Goal: Task Accomplishment & Management: Manage account settings

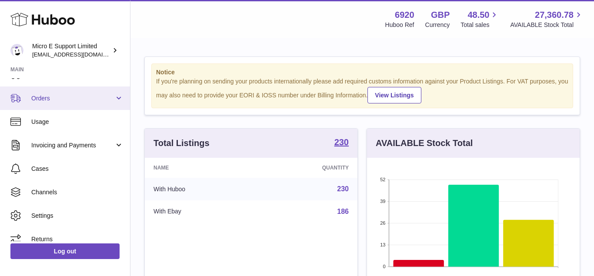
scroll to position [95, 0]
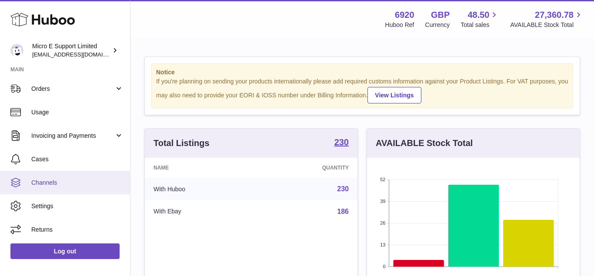
click at [57, 183] on span "Channels" at bounding box center [77, 183] width 92 height 8
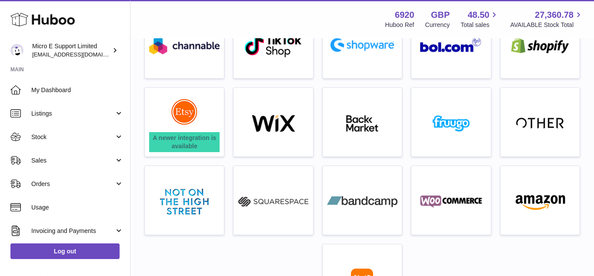
scroll to position [240, 0]
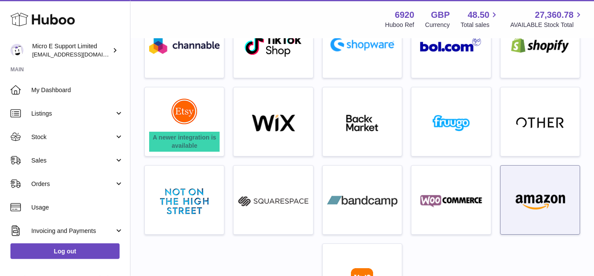
click at [547, 200] on img at bounding box center [540, 201] width 70 height 17
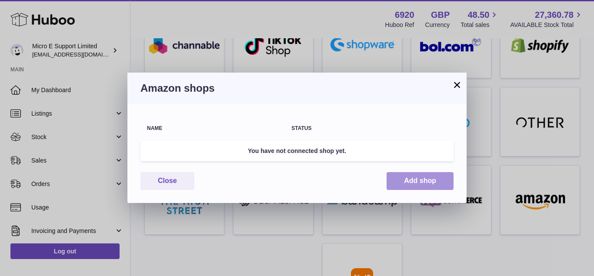
click at [422, 181] on button "Add shop" at bounding box center [419, 181] width 67 height 18
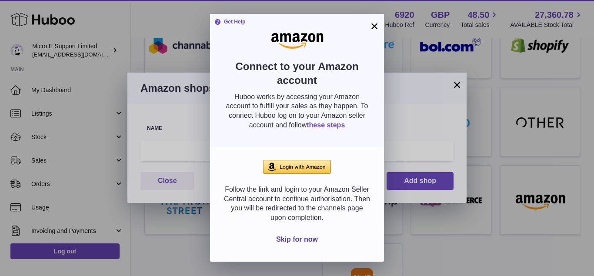
click at [317, 165] on img at bounding box center [297, 167] width 68 height 14
click at [319, 123] on link "these steps" at bounding box center [325, 124] width 38 height 7
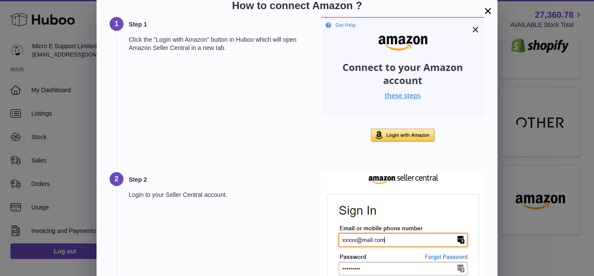
scroll to position [0, 0]
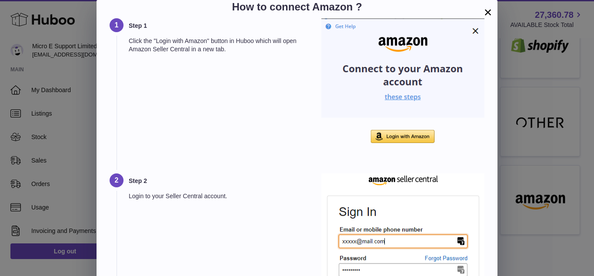
click at [485, 15] on button "×" at bounding box center [487, 12] width 10 height 10
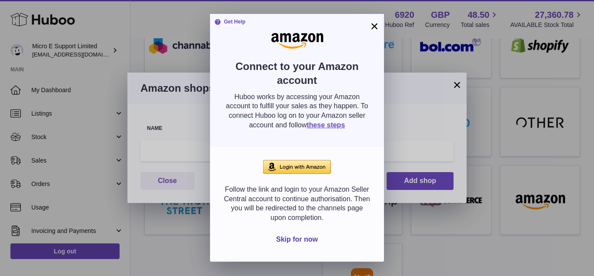
click at [373, 26] on button "×" at bounding box center [374, 26] width 10 height 10
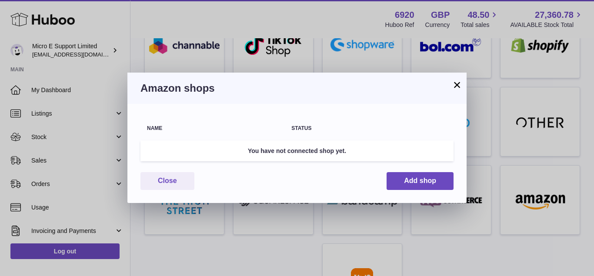
click at [454, 85] on button "×" at bounding box center [457, 85] width 10 height 10
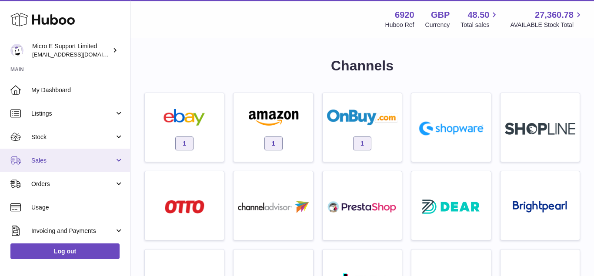
click at [70, 167] on link "Sales" at bounding box center [65, 160] width 130 height 23
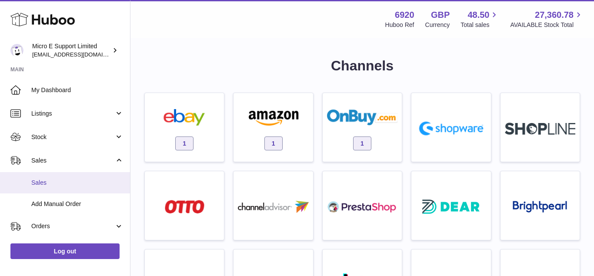
click at [50, 180] on span "Sales" at bounding box center [77, 183] width 92 height 8
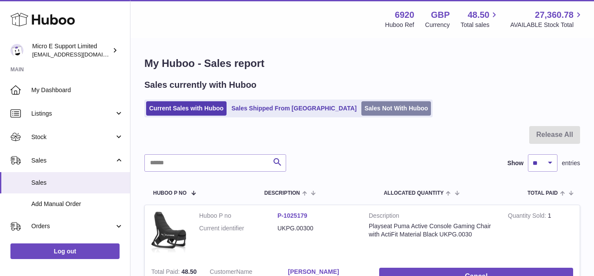
click at [361, 115] on link "Sales Not With Huboo" at bounding box center [396, 108] width 70 height 14
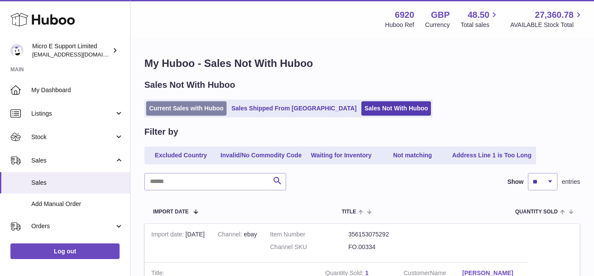
click at [181, 106] on link "Current Sales with Huboo" at bounding box center [186, 108] width 80 height 14
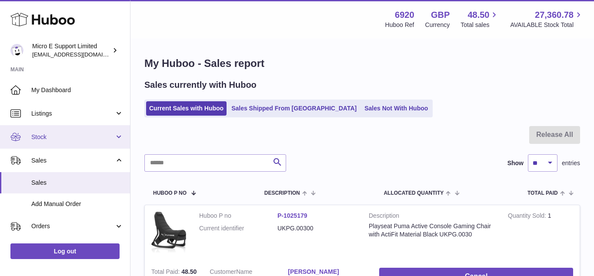
click at [118, 139] on link "Stock" at bounding box center [65, 136] width 130 height 23
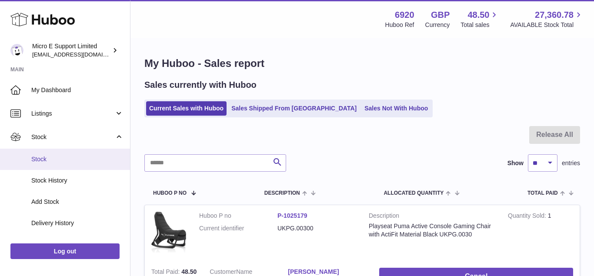
click at [56, 156] on span "Stock" at bounding box center [77, 159] width 92 height 8
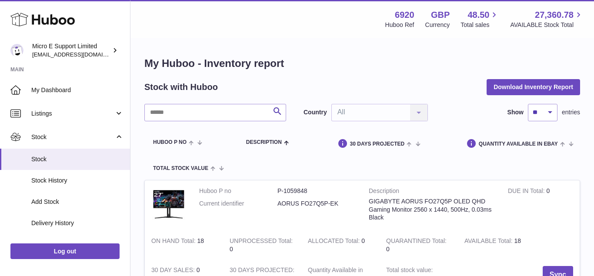
click at [356, 80] on div "Stock with Huboo Download Inventory Report" at bounding box center [362, 87] width 436 height 16
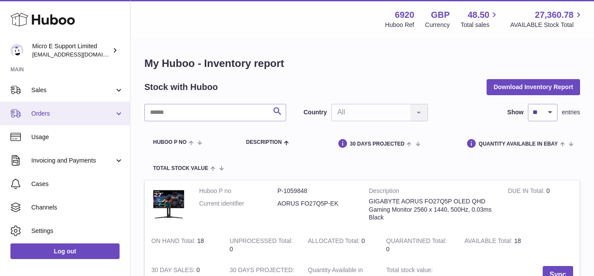
scroll to position [180, 0]
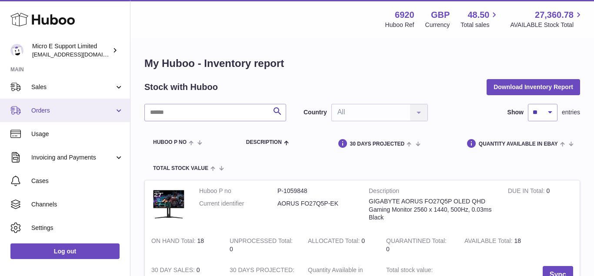
click at [73, 113] on span "Orders" at bounding box center [72, 110] width 83 height 8
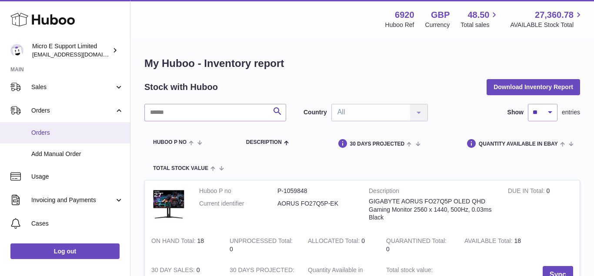
click at [41, 136] on span "Orders" at bounding box center [77, 133] width 92 height 8
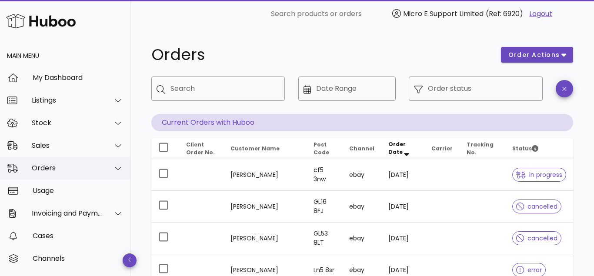
scroll to position [43, 0]
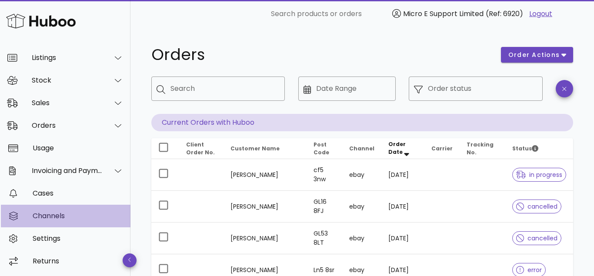
click at [64, 213] on div "Channels" at bounding box center [78, 216] width 91 height 8
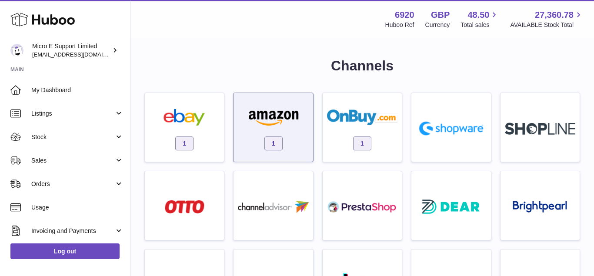
click at [282, 106] on div "1" at bounding box center [273, 130] width 70 height 56
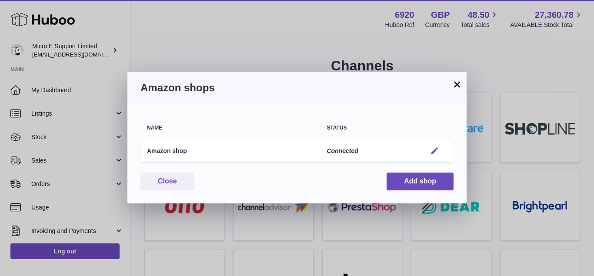
click at [436, 152] on em "button" at bounding box center [434, 150] width 9 height 9
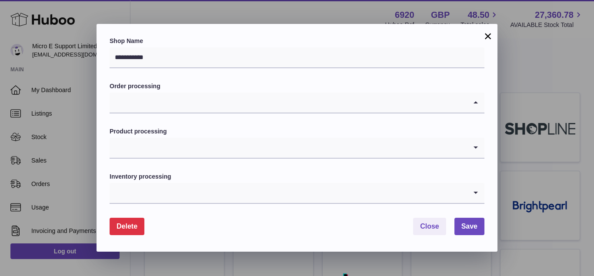
click at [474, 103] on icon "Search for option" at bounding box center [475, 103] width 17 height 20
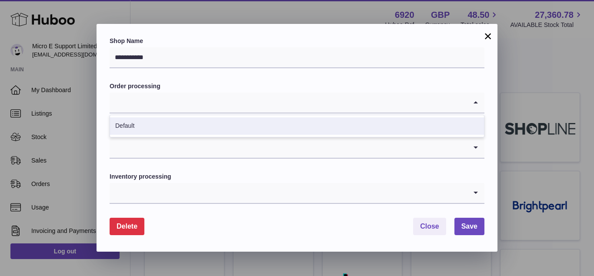
click at [429, 126] on li "Default" at bounding box center [297, 125] width 374 height 17
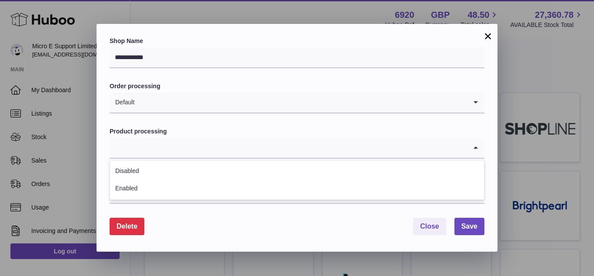
click at [474, 149] on icon "Search for option" at bounding box center [475, 148] width 17 height 20
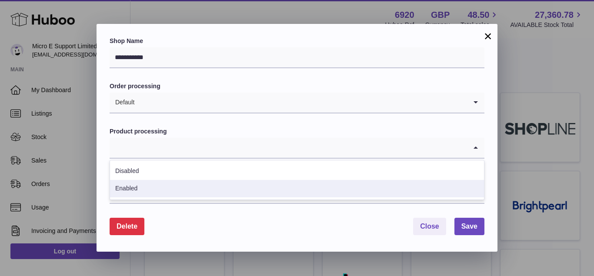
click at [259, 195] on li "Enabled" at bounding box center [297, 188] width 374 height 17
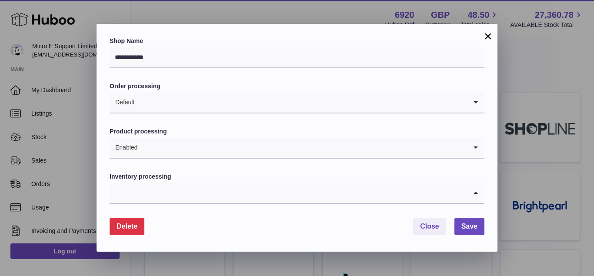
click at [350, 195] on input "Search for option" at bounding box center [288, 193] width 357 height 20
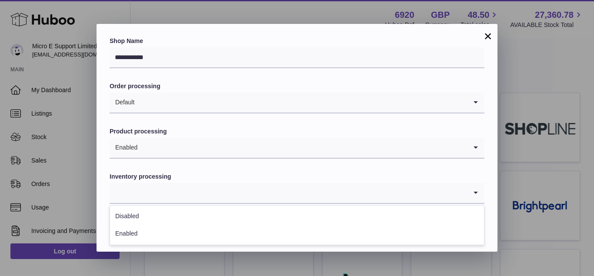
click at [471, 41] on label "Shop Name" at bounding box center [297, 41] width 375 height 8
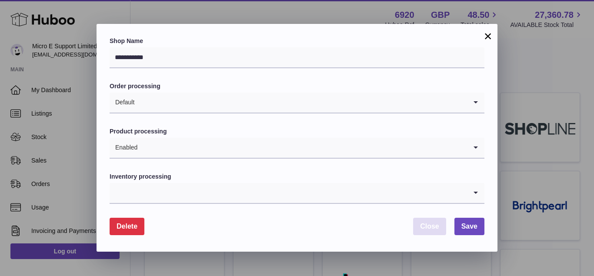
click at [431, 230] on span "Close" at bounding box center [429, 226] width 19 height 7
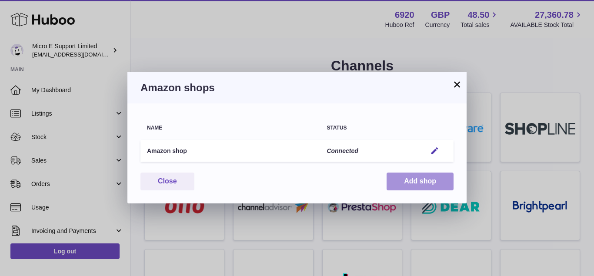
click at [407, 182] on button "Add shop" at bounding box center [419, 182] width 67 height 18
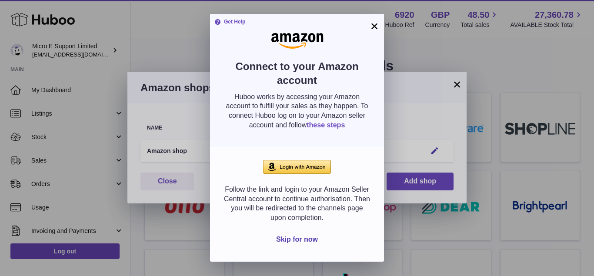
click at [319, 126] on link "these steps" at bounding box center [325, 124] width 38 height 7
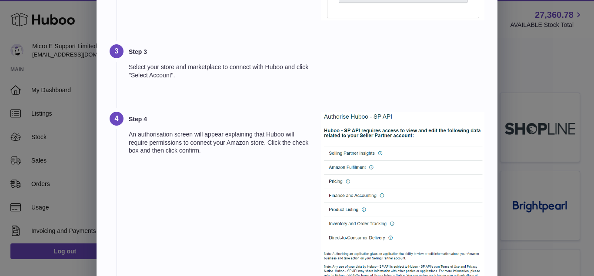
scroll to position [377, 0]
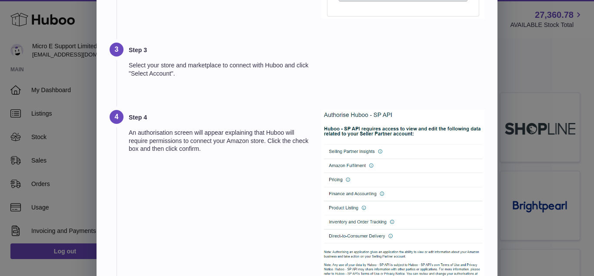
click at [225, 139] on p "An authorisation screen will appear explaining that Huboo will require permissi…" at bounding box center [219, 141] width 181 height 25
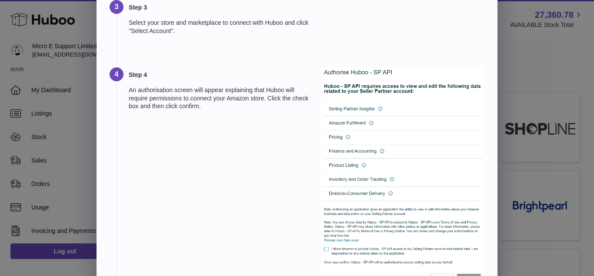
scroll to position [425, 0]
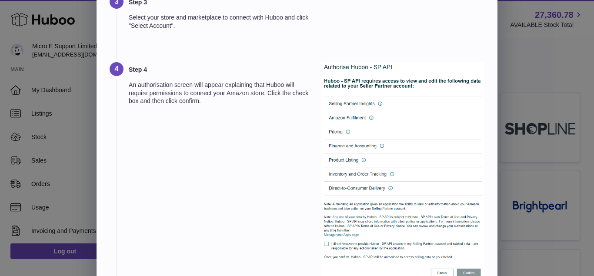
click at [252, 174] on div "Step 4 An authorisation screen will appear explaining that Huboo will require p…" at bounding box center [219, 172] width 181 height 220
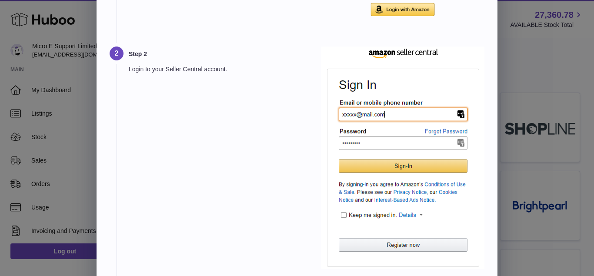
scroll to position [0, 0]
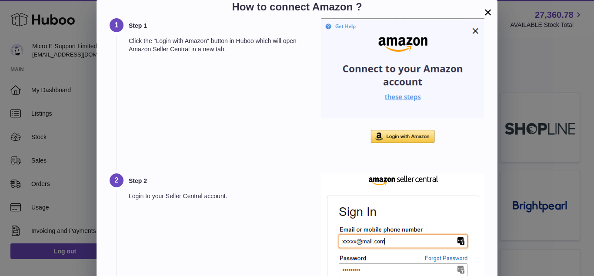
click at [397, 140] on img at bounding box center [402, 83] width 163 height 131
click at [231, 24] on h3 "Step 1" at bounding box center [219, 26] width 181 height 8
click at [488, 15] on button "×" at bounding box center [487, 12] width 10 height 10
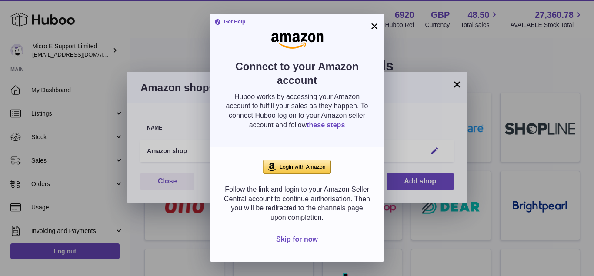
click at [299, 241] on button "Skip for now" at bounding box center [297, 240] width 76 height 18
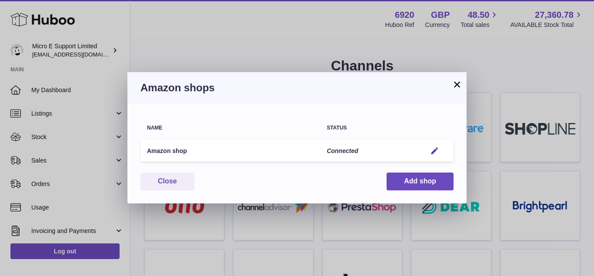
click at [456, 88] on button "×" at bounding box center [457, 84] width 10 height 10
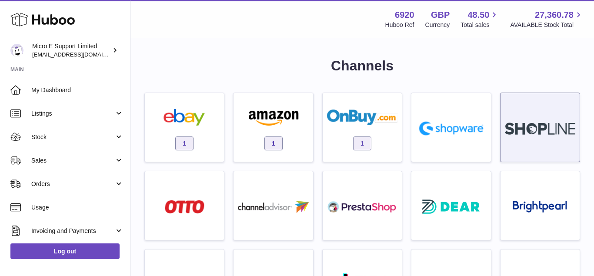
click at [542, 139] on div at bounding box center [540, 130] width 70 height 56
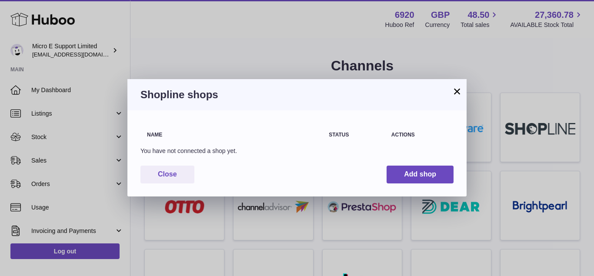
click at [457, 90] on button "×" at bounding box center [457, 91] width 10 height 10
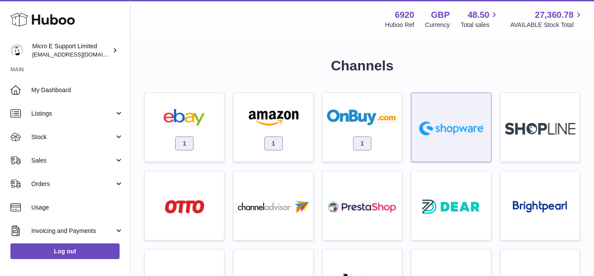
click at [446, 118] on div at bounding box center [451, 130] width 70 height 56
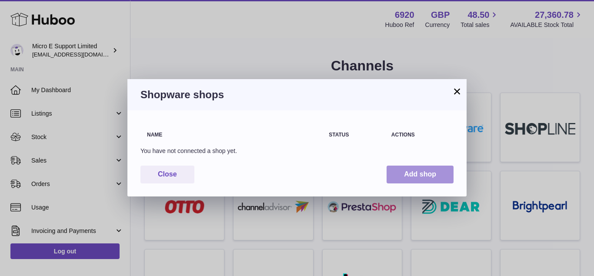
click at [409, 170] on button "Add shop" at bounding box center [419, 175] width 67 height 18
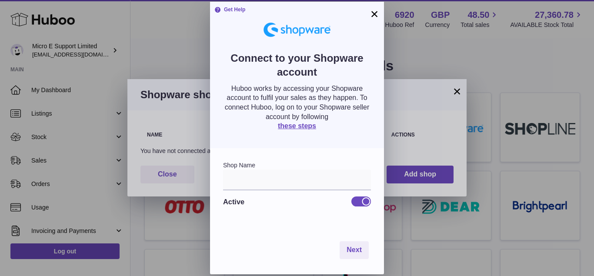
click at [283, 90] on p "Huboo works by accessing your Shopware account to fulfil your sales as they hap…" at bounding box center [297, 102] width 148 height 37
click at [376, 12] on button "×" at bounding box center [374, 14] width 10 height 10
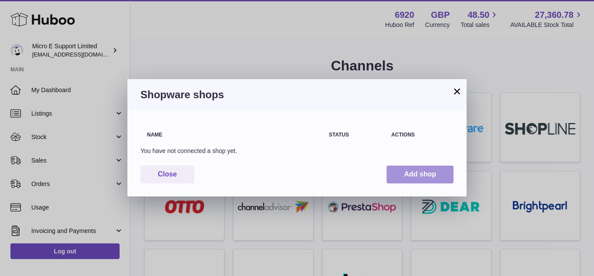
click at [406, 170] on button "Add shop" at bounding box center [419, 175] width 67 height 18
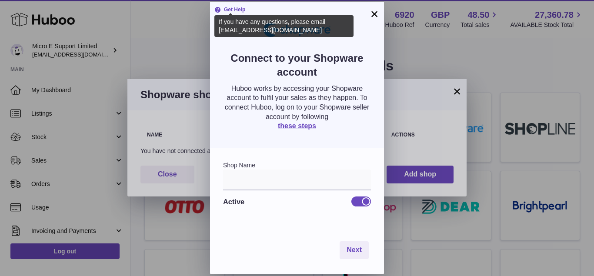
click at [232, 9] on strong "Get Help" at bounding box center [229, 9] width 31 height 7
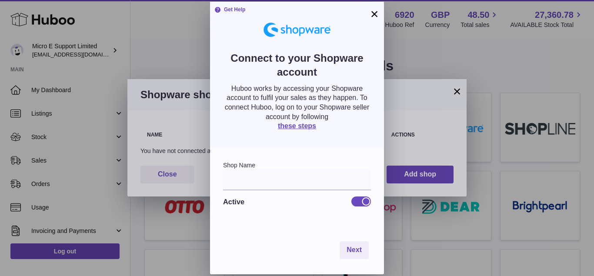
click at [374, 12] on button "×" at bounding box center [374, 14] width 10 height 10
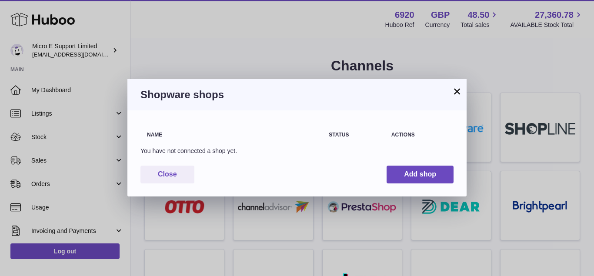
click at [456, 90] on button "×" at bounding box center [457, 91] width 10 height 10
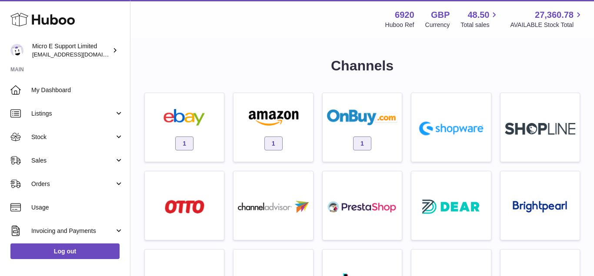
click at [438, 62] on h1 "Channels" at bounding box center [362, 66] width 436 height 19
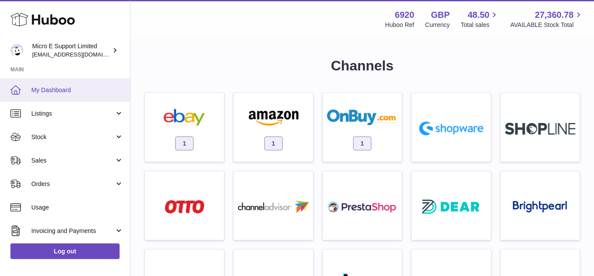
click at [71, 96] on link "My Dashboard" at bounding box center [65, 89] width 130 height 23
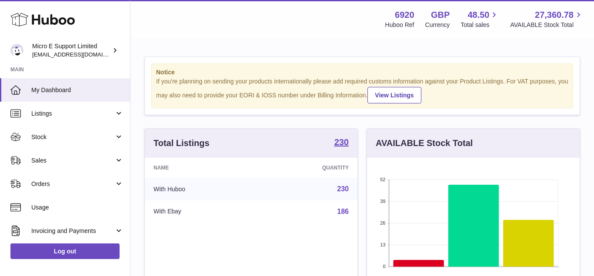
scroll to position [136, 213]
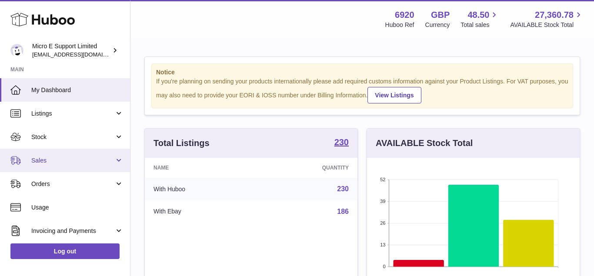
click at [52, 156] on span "Sales" at bounding box center [72, 160] width 83 height 8
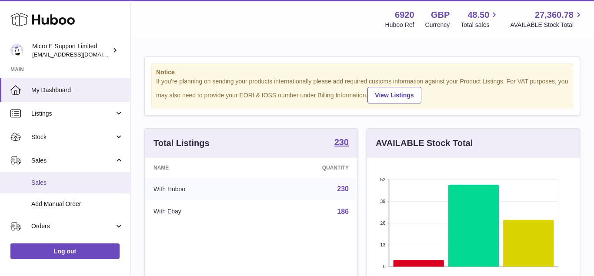
click at [37, 181] on span "Sales" at bounding box center [77, 183] width 92 height 8
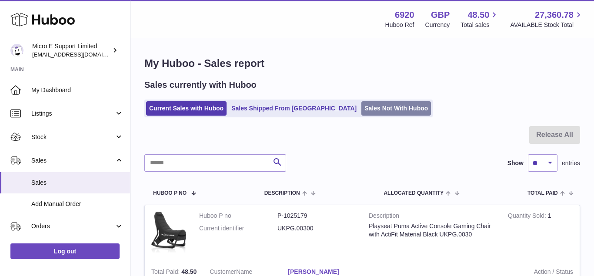
click at [362, 111] on link "Sales Not With Huboo" at bounding box center [396, 108] width 70 height 14
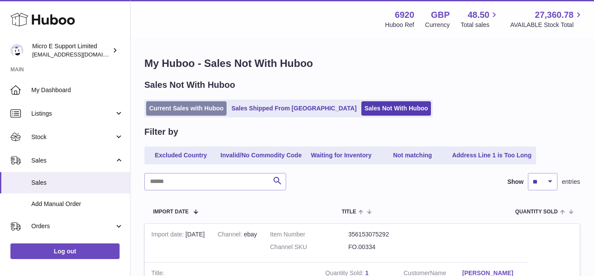
click at [186, 109] on link "Current Sales with Huboo" at bounding box center [186, 108] width 80 height 14
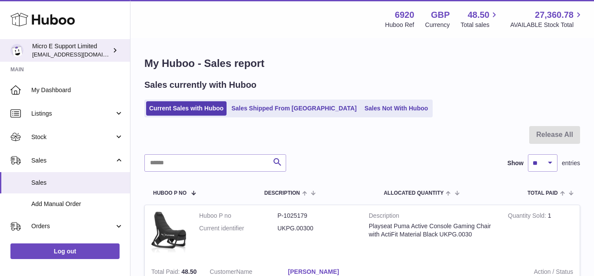
click at [102, 49] on div "Micro E Support Limited contact@micropcsupport.com" at bounding box center [71, 50] width 78 height 17
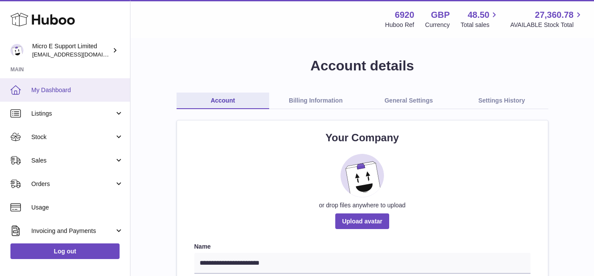
scroll to position [95, 0]
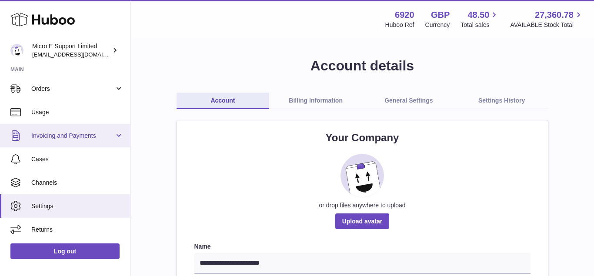
click at [71, 140] on link "Invoicing and Payments" at bounding box center [65, 135] width 130 height 23
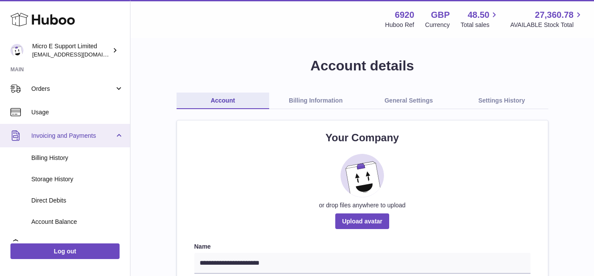
click at [71, 140] on link "Invoicing and Payments" at bounding box center [65, 135] width 130 height 23
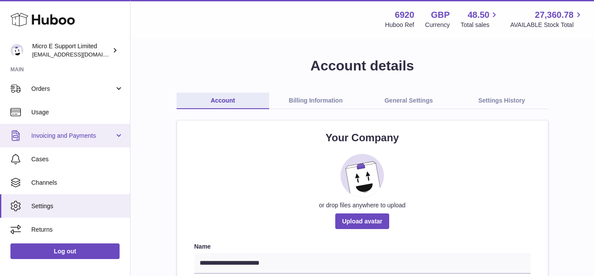
click at [81, 142] on link "Invoicing and Payments" at bounding box center [65, 135] width 130 height 23
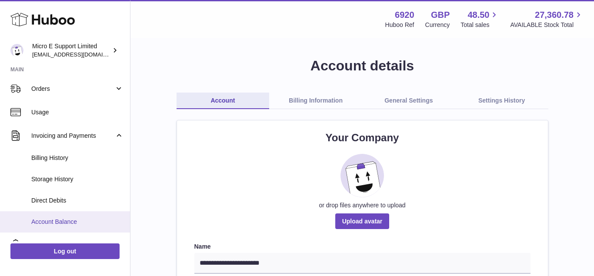
click at [46, 216] on link "Account Balance" at bounding box center [65, 221] width 130 height 21
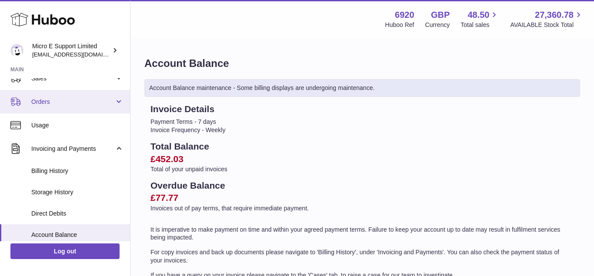
scroll to position [96, 0]
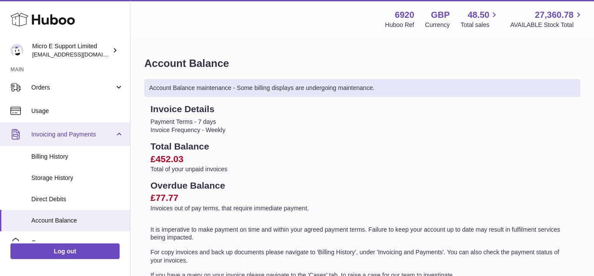
click at [121, 133] on link "Invoicing and Payments" at bounding box center [65, 134] width 130 height 23
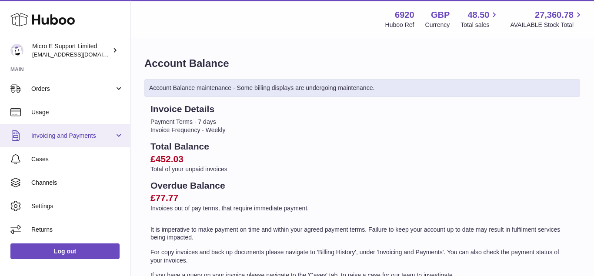
scroll to position [95, 0]
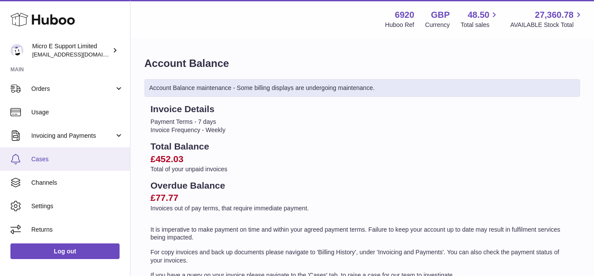
click at [55, 164] on link "Cases" at bounding box center [65, 158] width 130 height 23
